Goal: Information Seeking & Learning: Check status

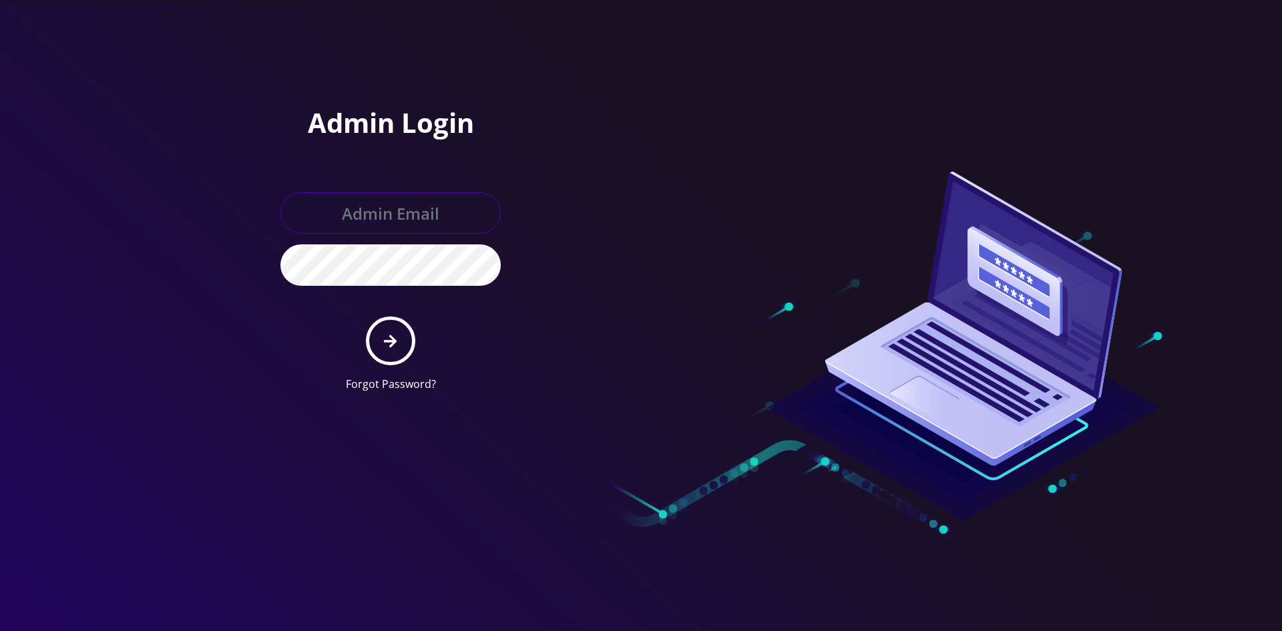
type input "shgy9700@gmail.com"
click at [389, 341] on icon "submit" at bounding box center [390, 340] width 13 height 13
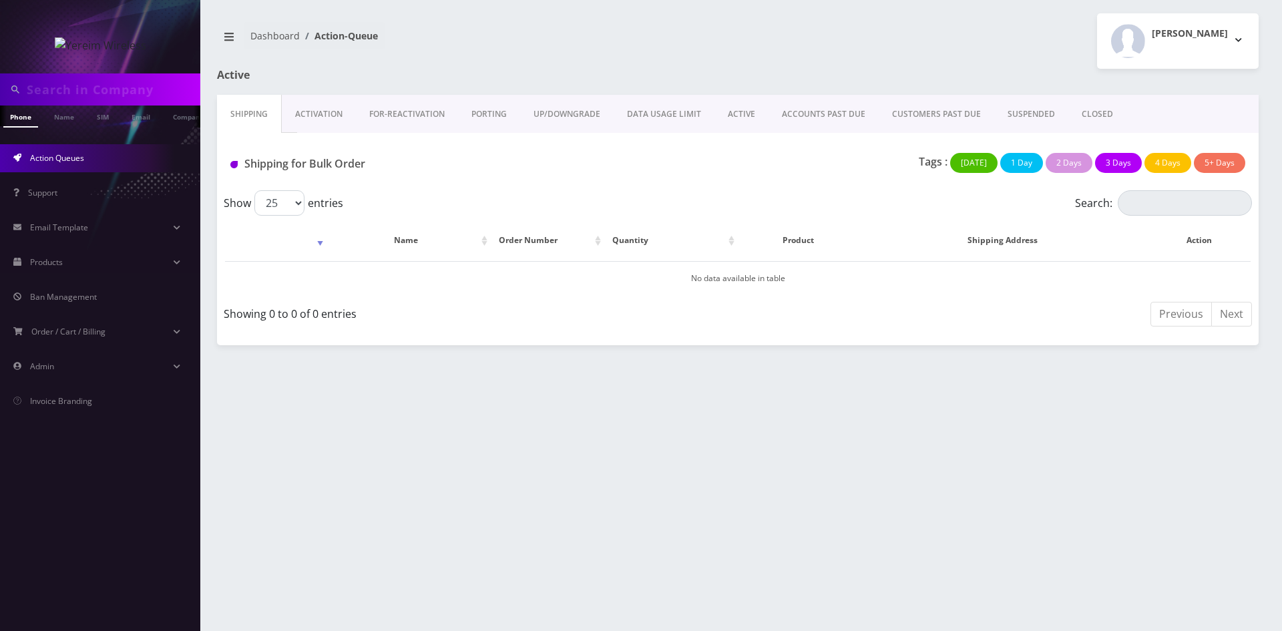
click at [728, 113] on link "ACTIVE" at bounding box center [741, 114] width 54 height 39
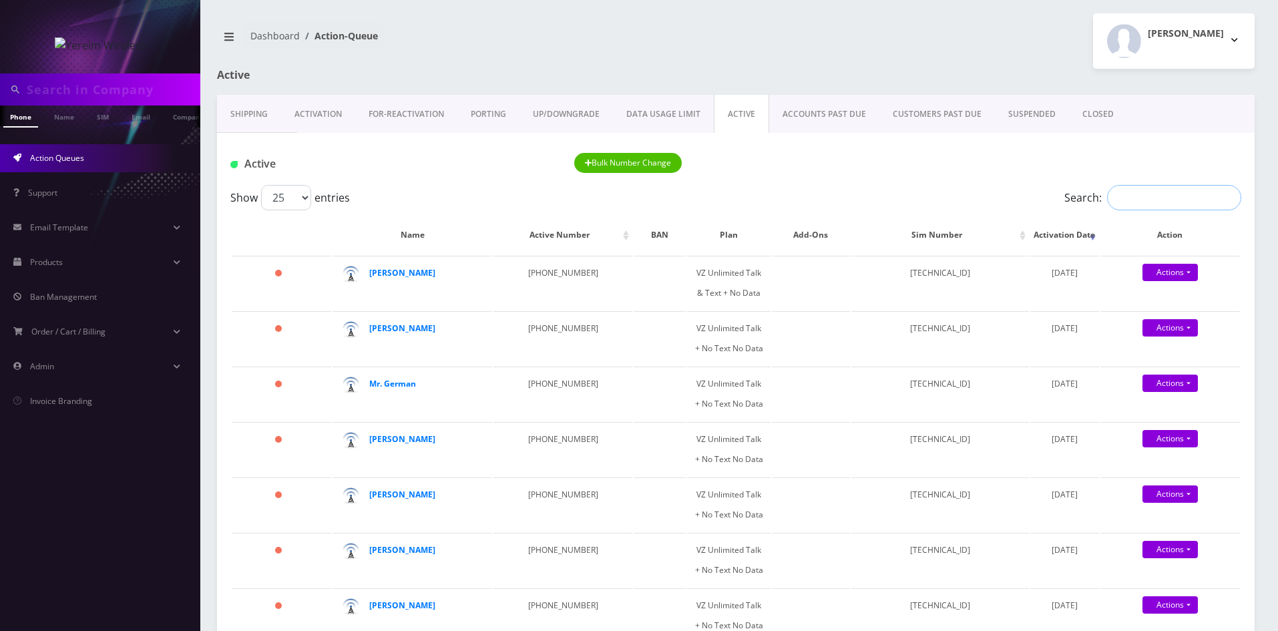
click at [1115, 200] on input "Search:" at bounding box center [1174, 197] width 134 height 25
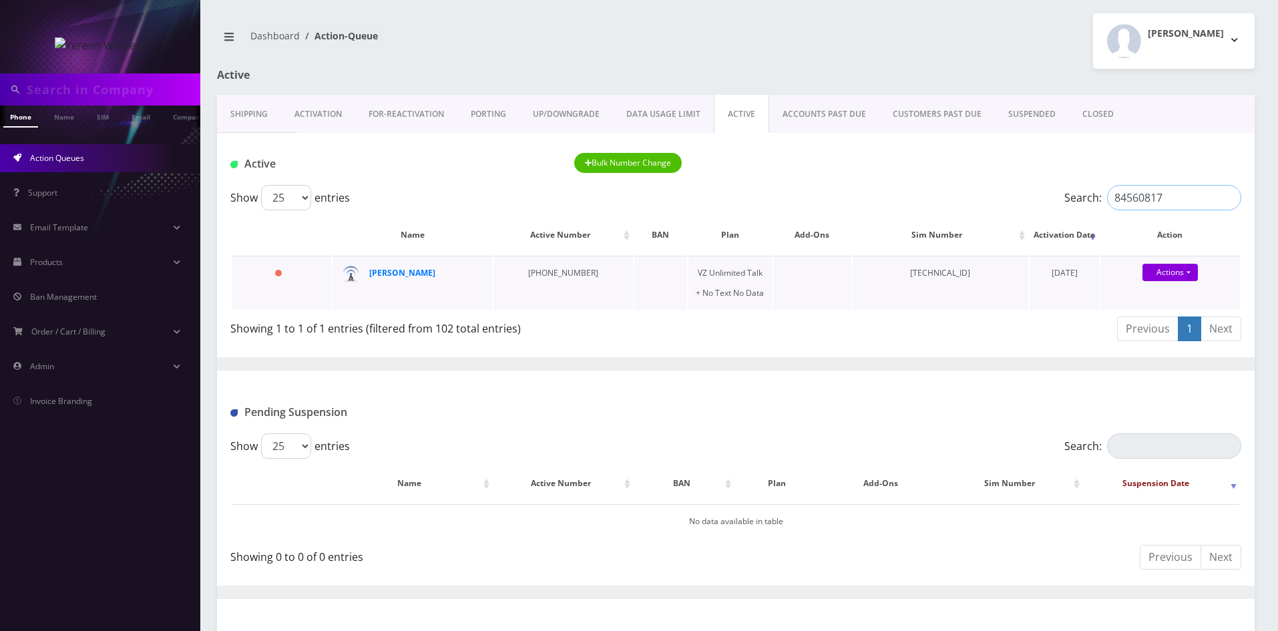
type input "84560817"
click at [505, 294] on td "[PHONE_NUMBER]" at bounding box center [563, 283] width 140 height 54
click at [419, 278] on strong "[PERSON_NAME]" at bounding box center [402, 272] width 66 height 11
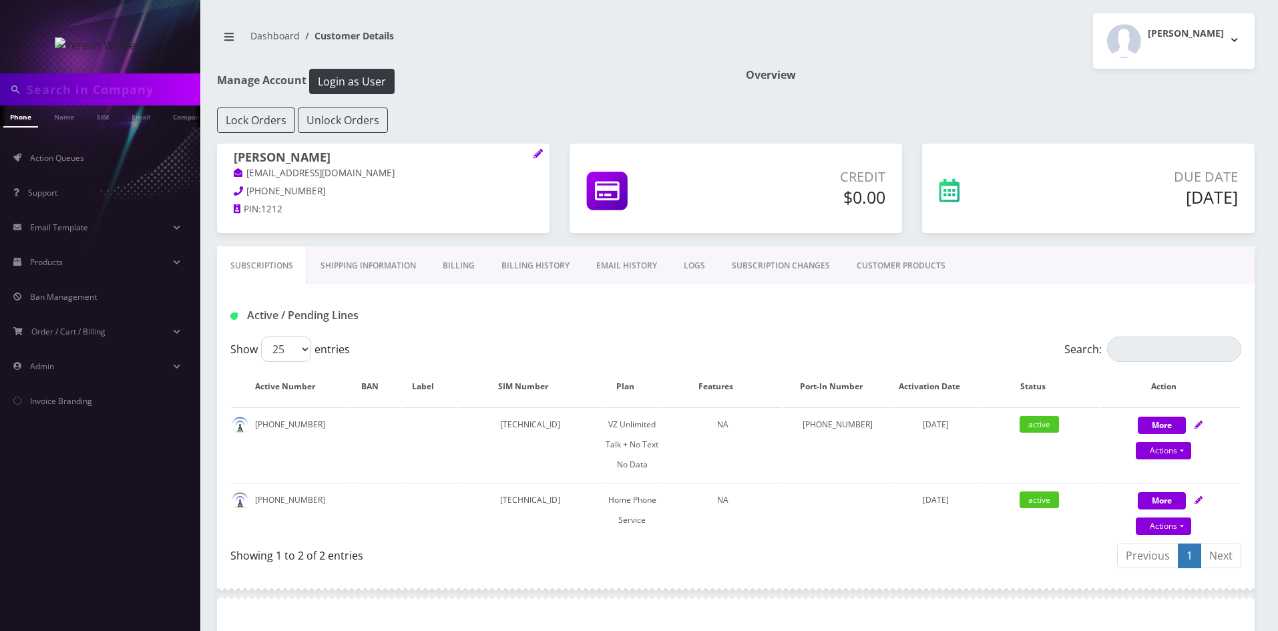
click at [515, 246] on div "Manage Account Login as User Overview Lock Orders Unlock Orders Yakov Biderman …" at bounding box center [735, 445] width 1057 height 752
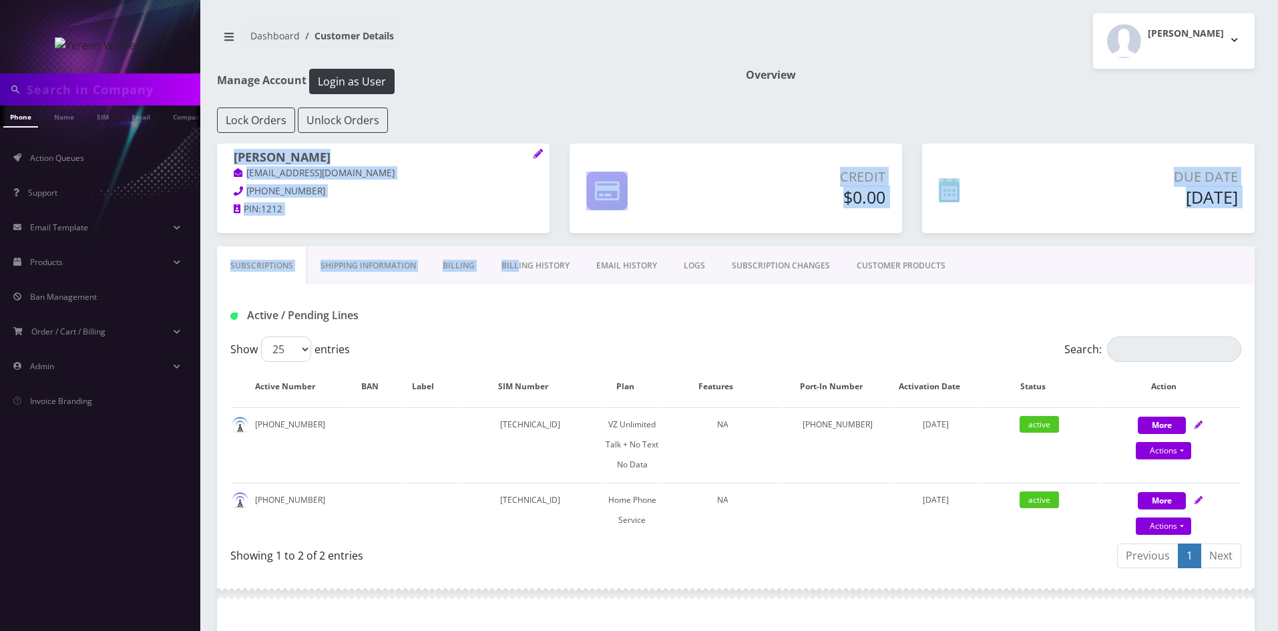
click at [527, 270] on link "Billing History" at bounding box center [535, 265] width 95 height 39
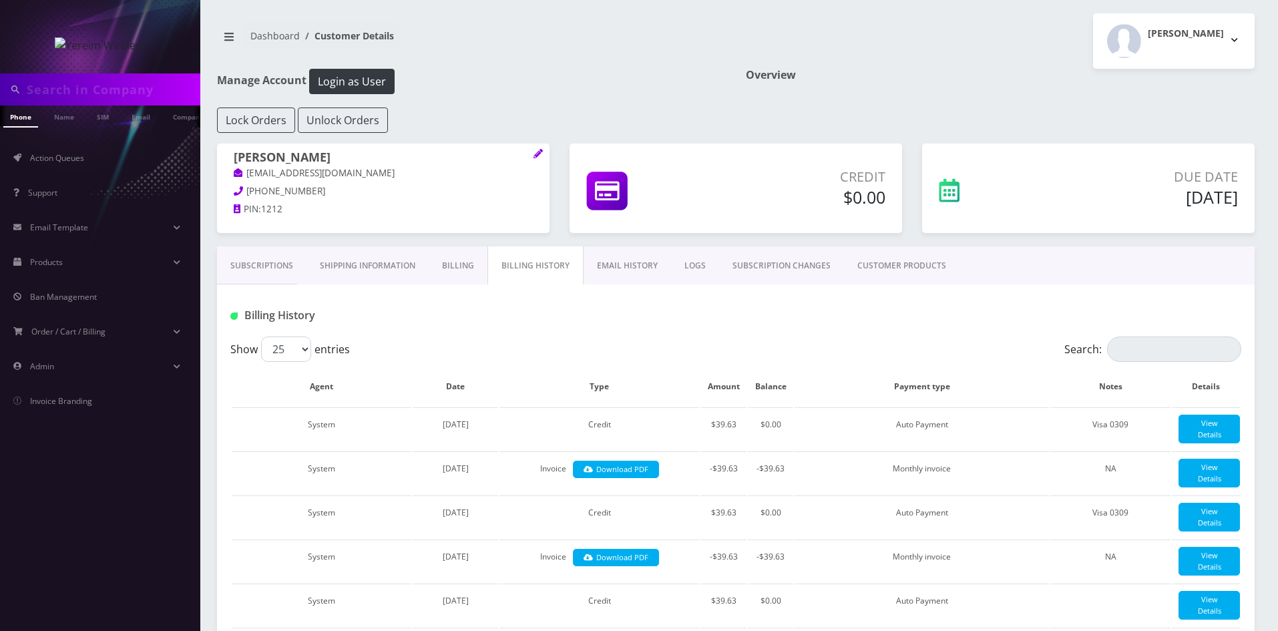
click at [522, 312] on h1 "Billing History" at bounding box center [392, 315] width 324 height 13
click at [275, 265] on link "Subscriptions" at bounding box center [261, 265] width 89 height 39
